Goal: Transaction & Acquisition: Download file/media

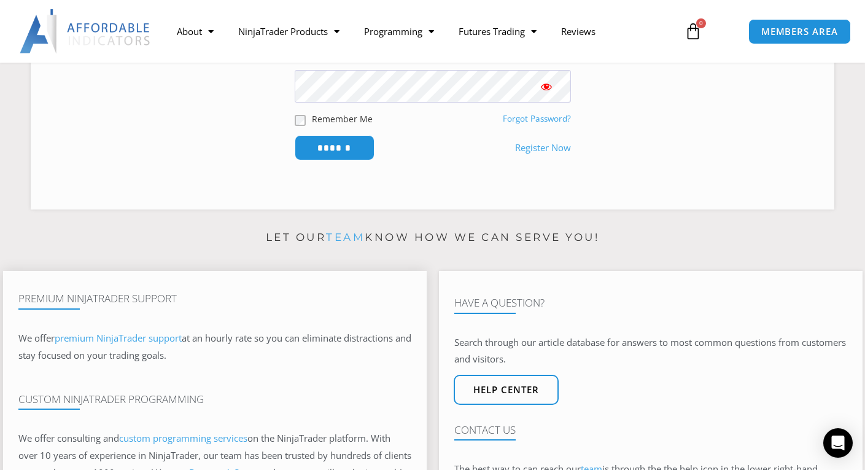
scroll to position [316, 0]
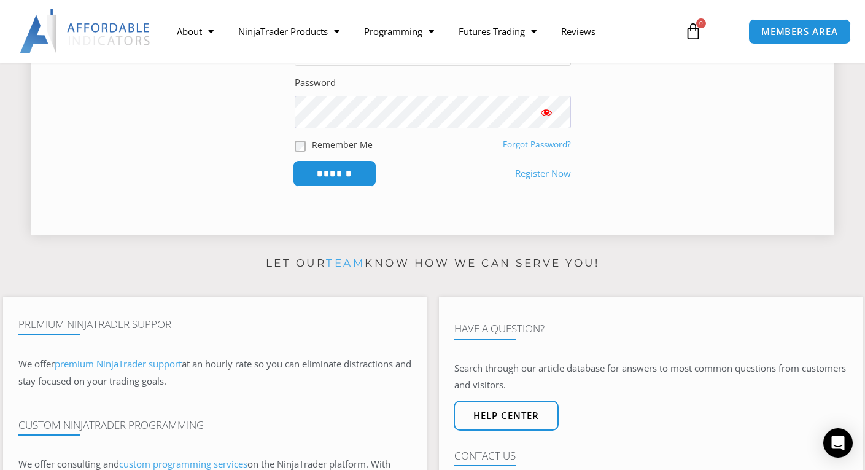
type input "**********"
click at [333, 168] on input "******" at bounding box center [334, 173] width 84 height 26
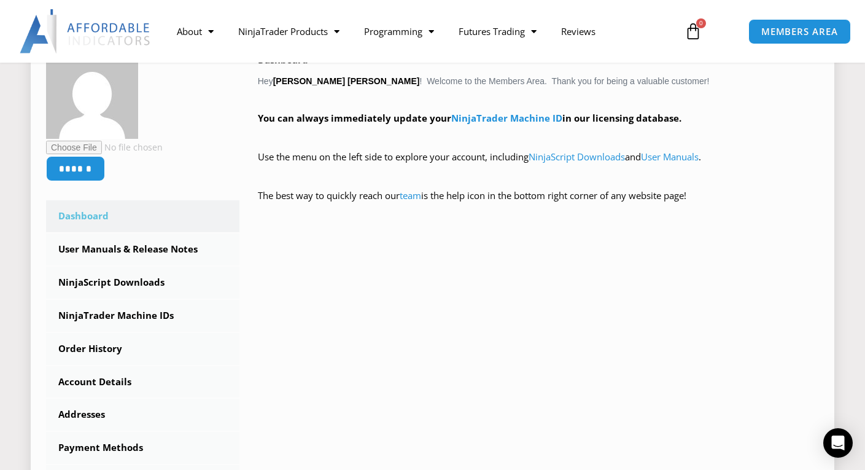
scroll to position [223, 0]
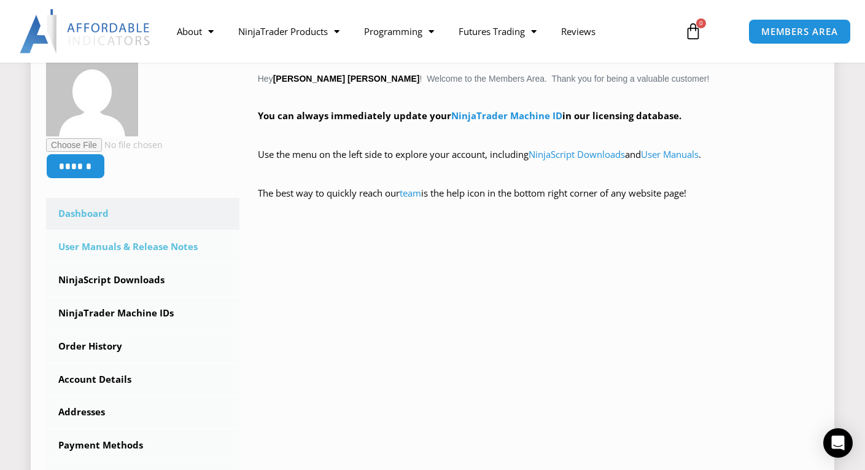
click at [181, 246] on link "User Manuals & Release Notes" at bounding box center [142, 247] width 193 height 32
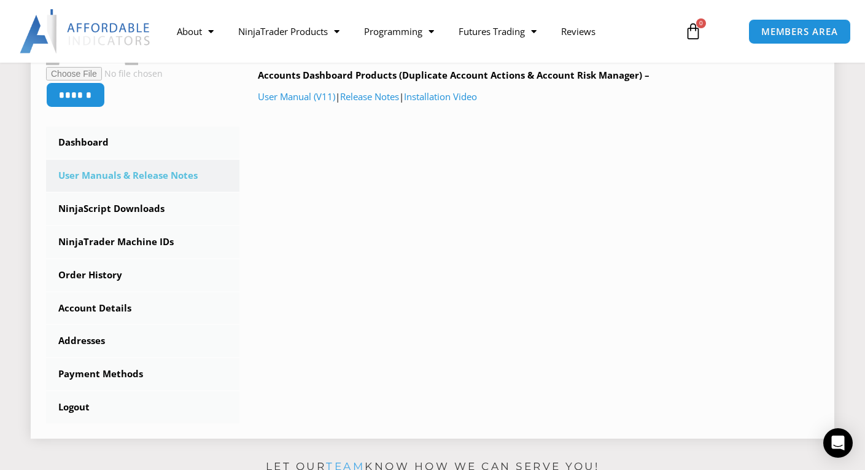
scroll to position [283, 0]
click at [369, 95] on link "Release Notes" at bounding box center [369, 96] width 59 height 12
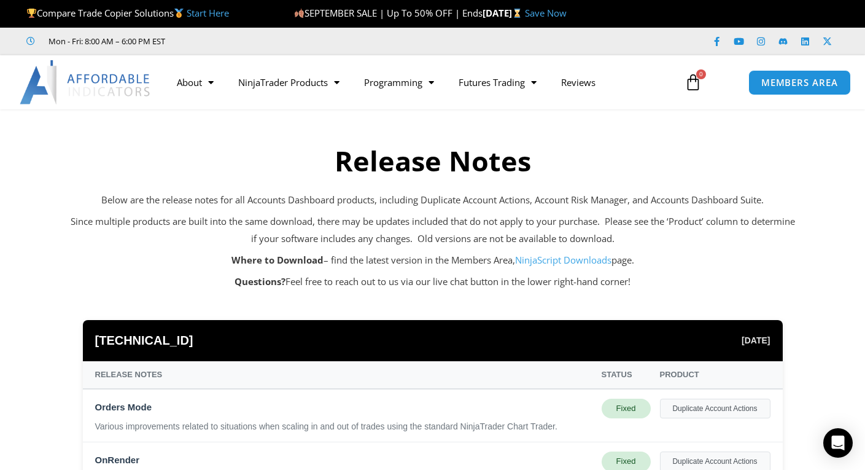
click at [584, 262] on link "NinjaScript Downloads" at bounding box center [563, 259] width 96 height 12
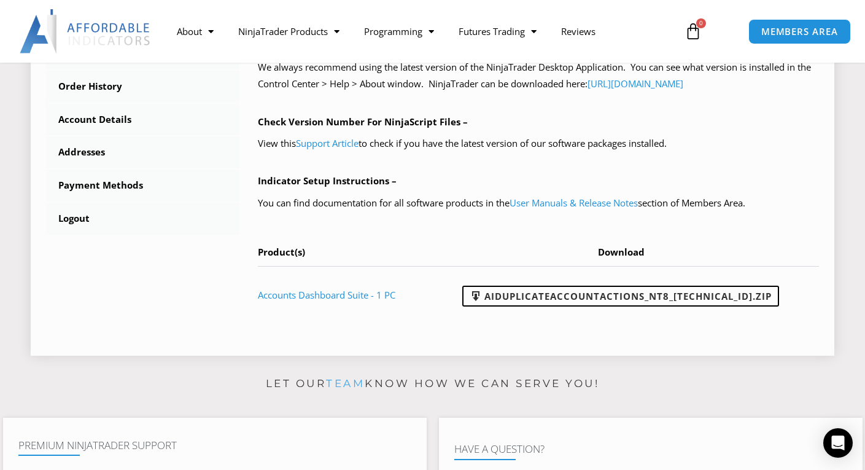
scroll to position [473, 0]
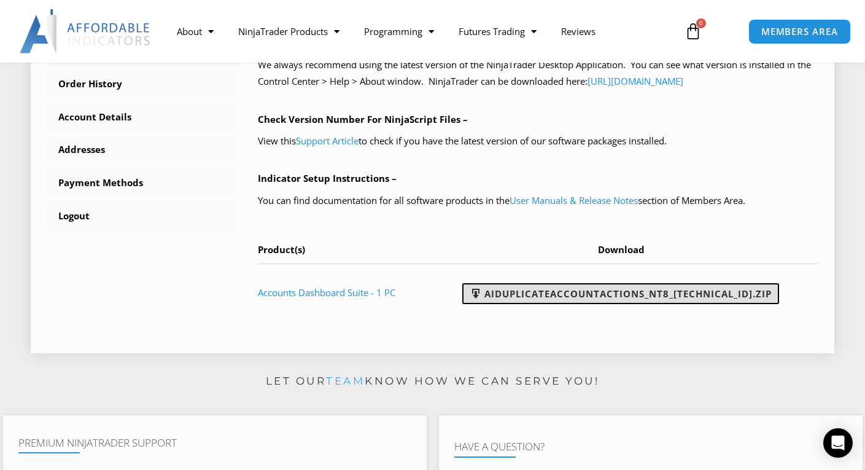
click at [573, 290] on link "AIDuplicateAccountActions_NT8_25.9.24.1.zip" at bounding box center [620, 293] width 317 height 21
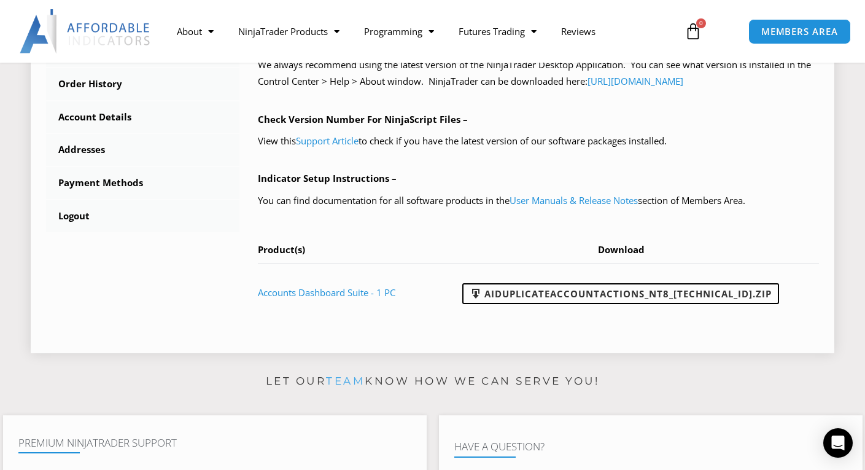
click at [525, 182] on p "Indicator Setup Instructions –" at bounding box center [538, 178] width 561 height 17
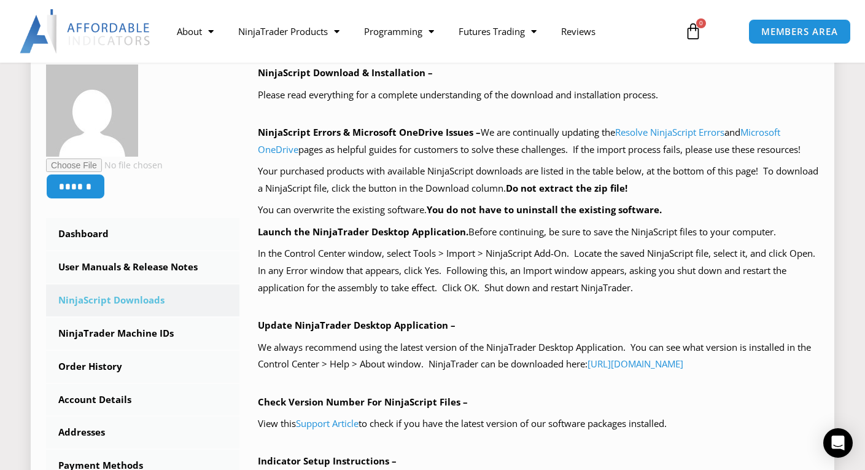
scroll to position [190, 0]
